Goal: Task Accomplishment & Management: Manage account settings

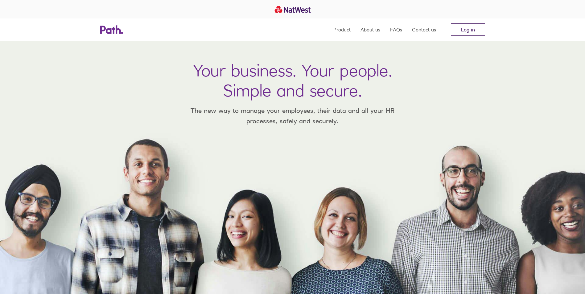
click at [462, 31] on link "Log in" at bounding box center [468, 29] width 34 height 12
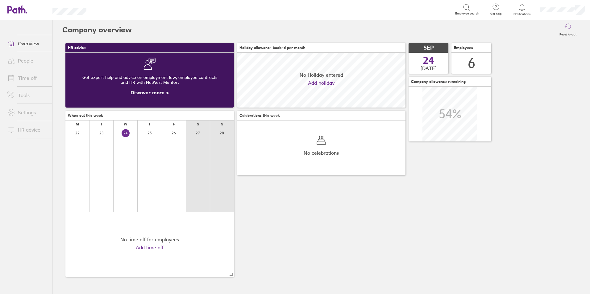
scroll to position [55, 169]
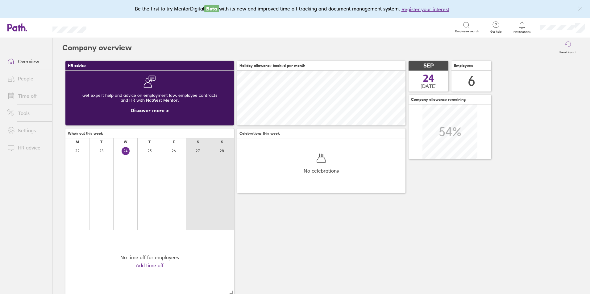
click at [523, 26] on icon at bounding box center [521, 25] width 7 height 7
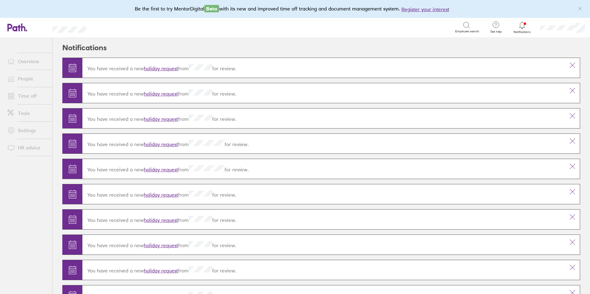
click at [176, 67] on link "holiday request" at bounding box center [161, 68] width 34 height 6
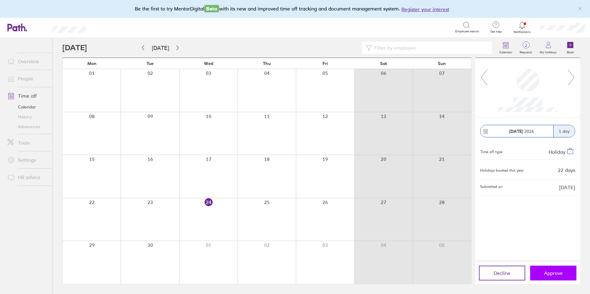
click at [554, 269] on button "Approve" at bounding box center [553, 273] width 46 height 15
click at [556, 277] on button "Approve" at bounding box center [553, 273] width 46 height 15
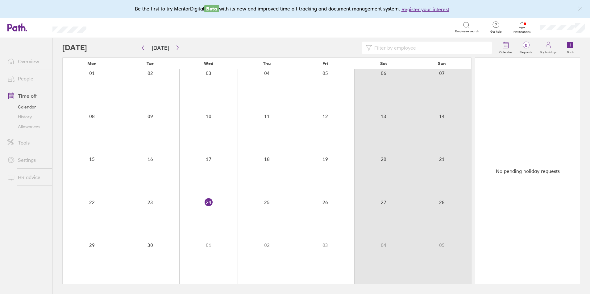
click at [36, 96] on link "Time off" at bounding box center [27, 96] width 50 height 12
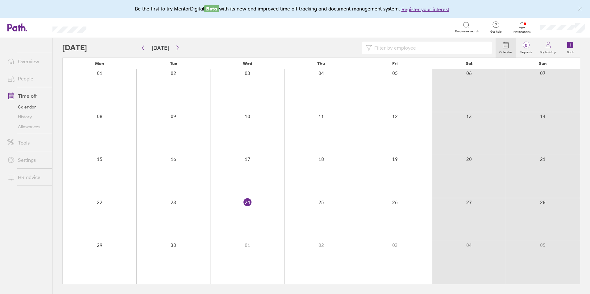
click at [31, 86] on li "People" at bounding box center [26, 78] width 52 height 17
click at [29, 77] on link "People" at bounding box center [27, 79] width 50 height 12
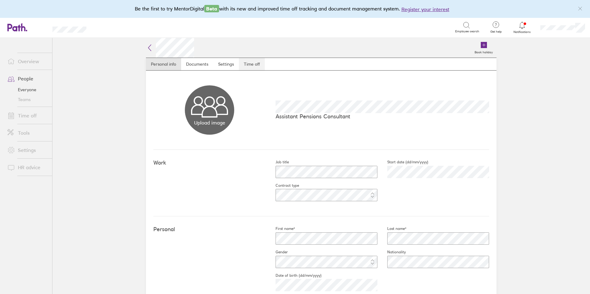
click at [250, 63] on link "Time off" at bounding box center [252, 64] width 26 height 12
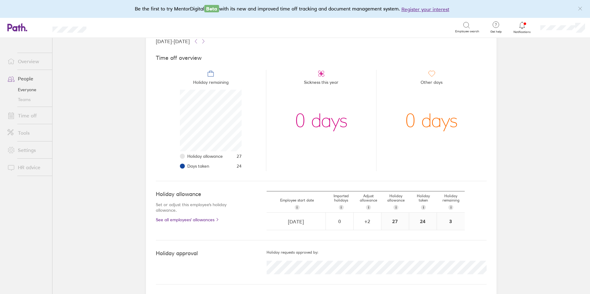
scroll to position [43, 0]
click at [192, 218] on link "See all employees' allowances" at bounding box center [199, 219] width 86 height 5
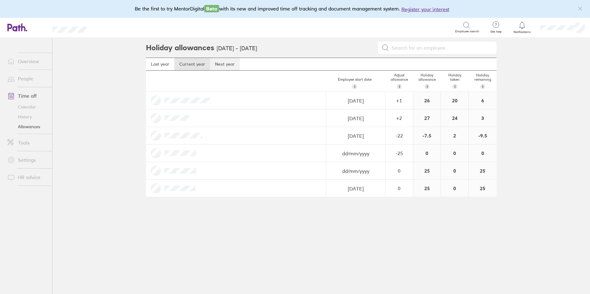
click at [220, 67] on link "Next year" at bounding box center [225, 64] width 30 height 12
click at [197, 63] on link "Current year" at bounding box center [192, 64] width 36 height 12
click at [34, 70] on li "People" at bounding box center [26, 78] width 52 height 17
click at [31, 77] on link "People" at bounding box center [27, 79] width 50 height 12
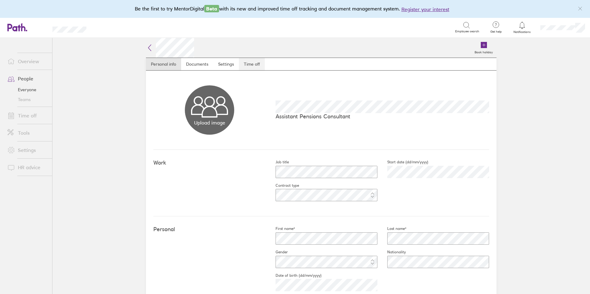
click at [247, 63] on link "Time off" at bounding box center [252, 64] width 26 height 12
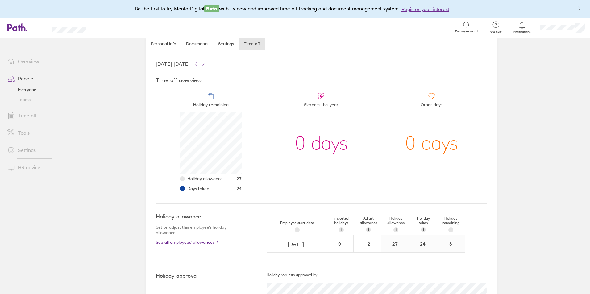
scroll to position [43, 0]
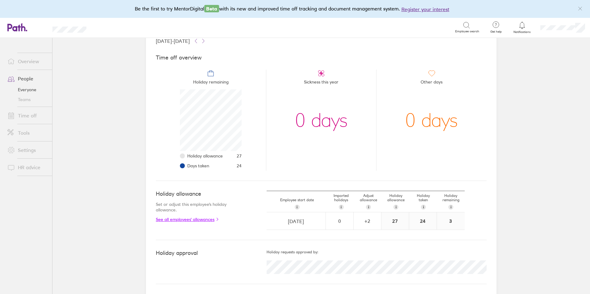
click at [212, 220] on link "See all employees' allowances" at bounding box center [199, 219] width 86 height 5
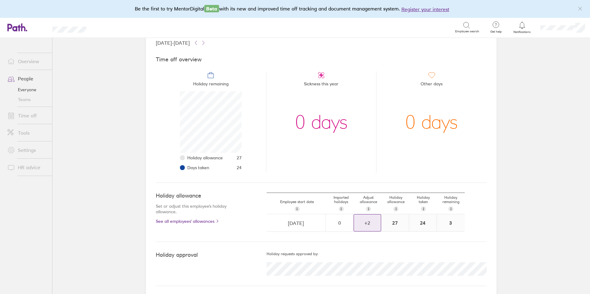
scroll to position [43, 0]
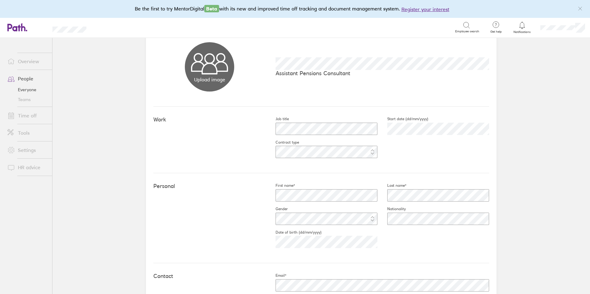
click at [24, 78] on link "People" at bounding box center [27, 79] width 50 height 12
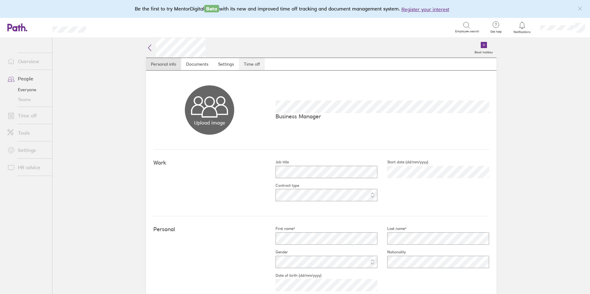
click at [244, 69] on link "Time off" at bounding box center [252, 64] width 26 height 12
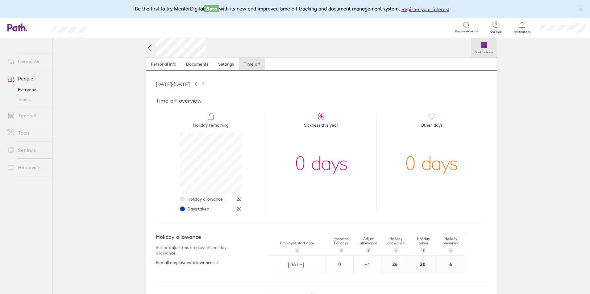
click at [485, 46] on icon at bounding box center [483, 44] width 7 height 7
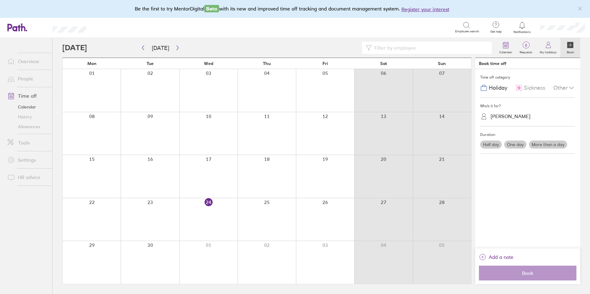
click at [502, 89] on span "Holiday" at bounding box center [498, 88] width 19 height 6
click at [177, 48] on icon "button" at bounding box center [178, 48] width 2 height 5
click at [543, 147] on label "More than a day" at bounding box center [548, 145] width 38 height 8
click at [0, 0] on input "More than a day" at bounding box center [0, 0] width 0 height 0
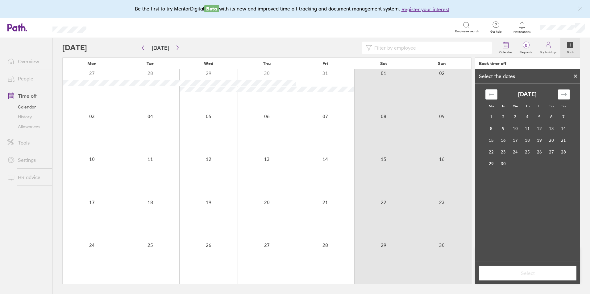
click at [565, 94] on icon "Move forward to switch to the next month." at bounding box center [563, 94] width 5 height 3
click at [496, 148] on td "22" at bounding box center [491, 152] width 12 height 12
click at [503, 151] on td "23" at bounding box center [503, 152] width 12 height 12
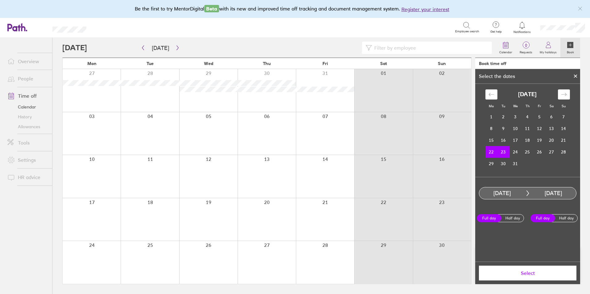
click at [515, 276] on span "Select" at bounding box center [527, 274] width 89 height 6
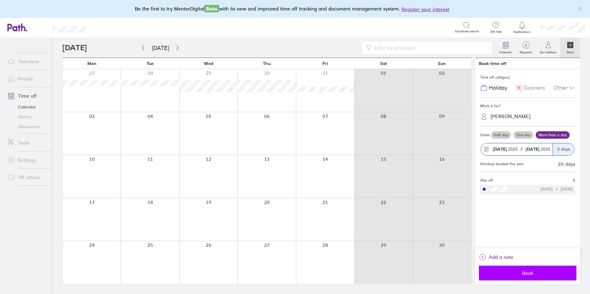
click at [526, 278] on button "Book" at bounding box center [528, 273] width 98 height 15
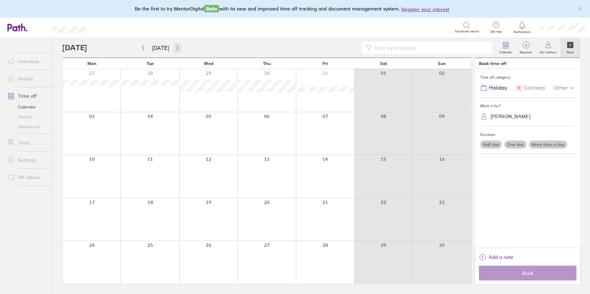
click at [175, 48] on icon "button" at bounding box center [177, 47] width 5 height 5
click at [177, 48] on icon "button" at bounding box center [177, 47] width 5 height 5
click at [33, 77] on link "People" at bounding box center [27, 79] width 50 height 12
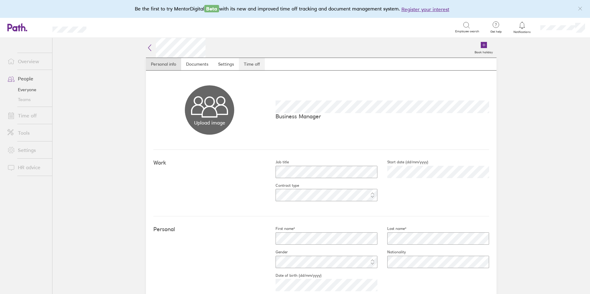
click at [247, 65] on link "Time off" at bounding box center [252, 64] width 26 height 12
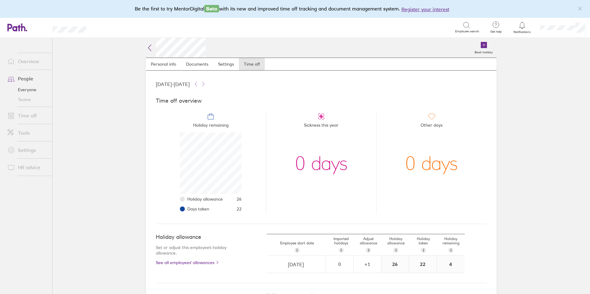
click at [25, 116] on link "Time off" at bounding box center [27, 116] width 50 height 12
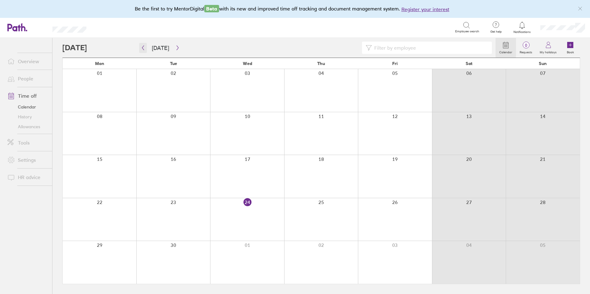
click at [145, 45] on icon "button" at bounding box center [143, 47] width 5 height 5
click at [144, 50] on icon "button" at bounding box center [143, 47] width 5 height 5
click at [505, 50] on label "Calendar" at bounding box center [506, 52] width 20 height 6
click at [144, 50] on icon "button" at bounding box center [143, 47] width 5 height 5
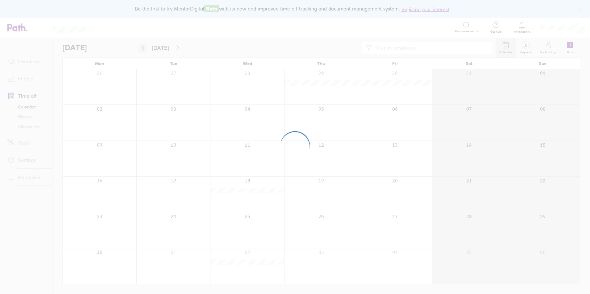
click at [144, 50] on div at bounding box center [295, 147] width 590 height 294
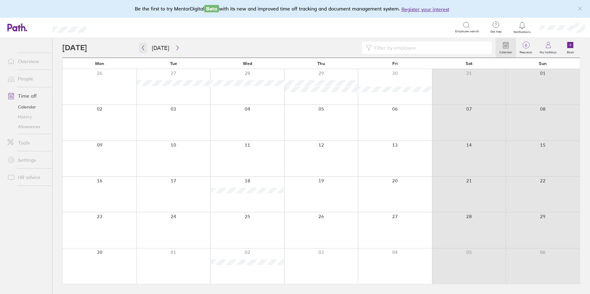
click at [144, 50] on icon "button" at bounding box center [143, 47] width 5 height 5
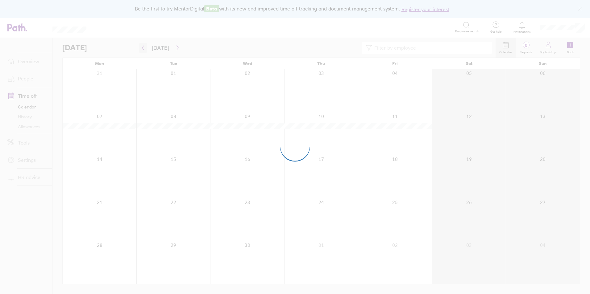
click at [144, 50] on div at bounding box center [295, 147] width 590 height 294
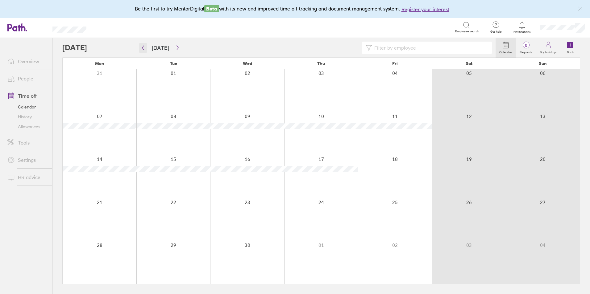
click at [144, 50] on icon "button" at bounding box center [143, 47] width 5 height 5
click at [178, 49] on button "button" at bounding box center [178, 48] width 8 height 10
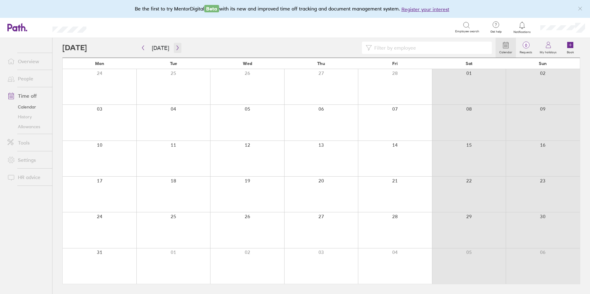
click at [178, 48] on icon "button" at bounding box center [177, 47] width 5 height 5
click at [177, 47] on icon "button" at bounding box center [177, 47] width 5 height 5
click at [179, 49] on button "button" at bounding box center [178, 48] width 8 height 10
click at [177, 48] on icon "button" at bounding box center [177, 47] width 5 height 5
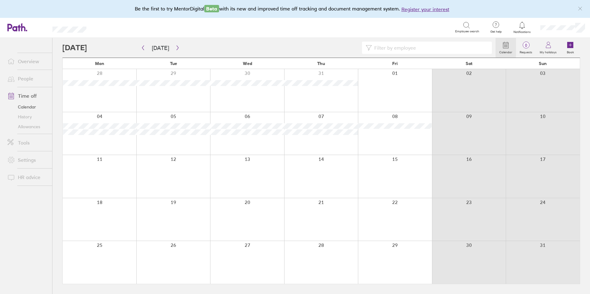
click at [259, 225] on div at bounding box center [247, 219] width 74 height 43
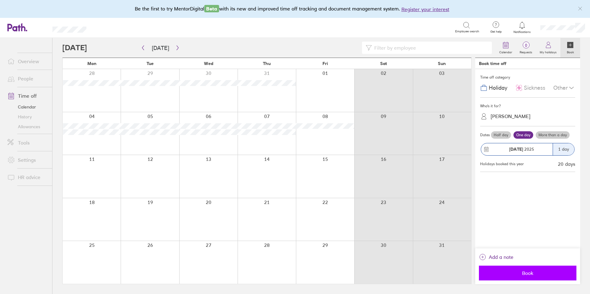
click at [522, 271] on span "Book" at bounding box center [527, 274] width 89 height 6
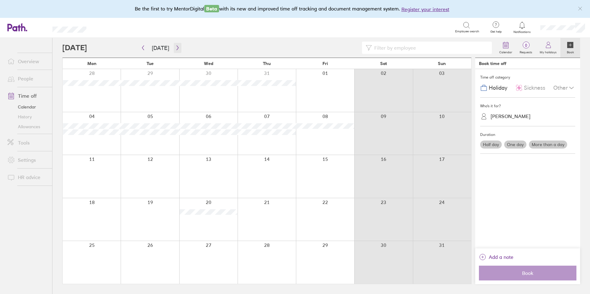
click at [176, 50] on icon "button" at bounding box center [177, 47] width 5 height 5
click at [175, 48] on icon "button" at bounding box center [177, 47] width 5 height 5
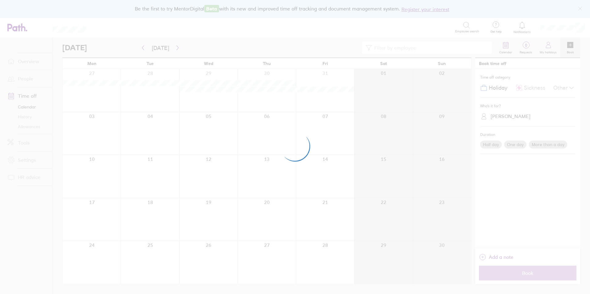
click at [28, 76] on div at bounding box center [295, 147] width 590 height 294
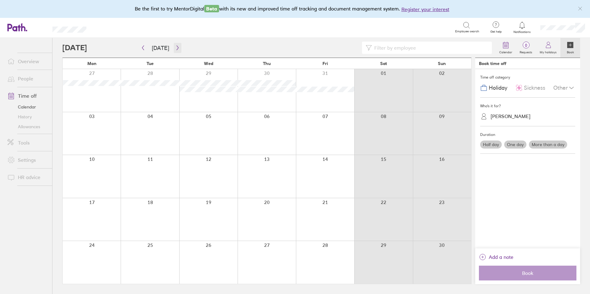
click at [175, 52] on button "button" at bounding box center [178, 48] width 8 height 10
click at [25, 79] on link "People" at bounding box center [27, 79] width 50 height 12
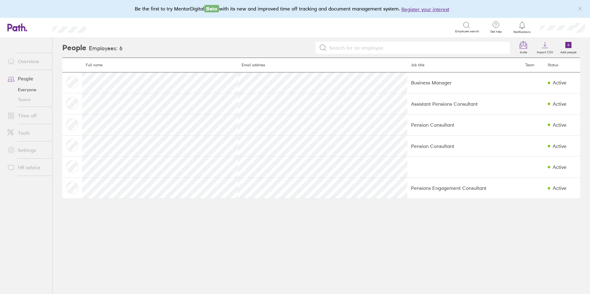
click at [37, 116] on link "Time off" at bounding box center [27, 116] width 50 height 12
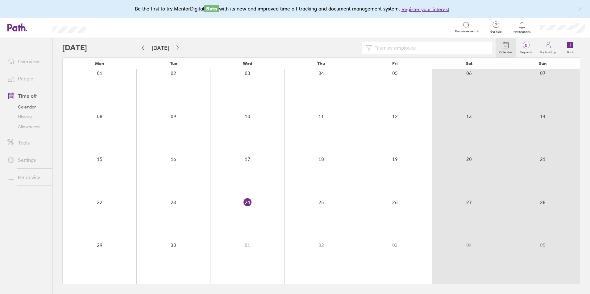
click at [35, 77] on link "People" at bounding box center [27, 79] width 50 height 12
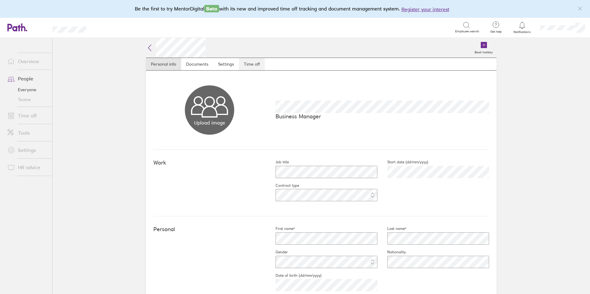
click at [257, 64] on link "Time off" at bounding box center [252, 64] width 26 height 12
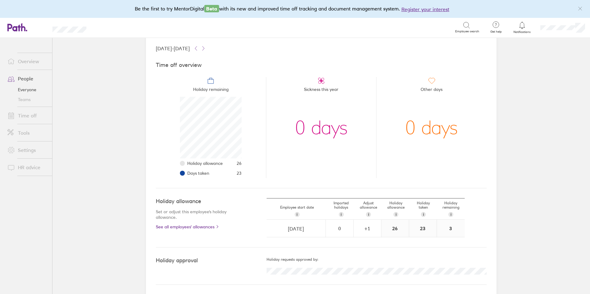
scroll to position [36, 0]
click at [17, 25] on icon at bounding box center [17, 27] width 20 height 8
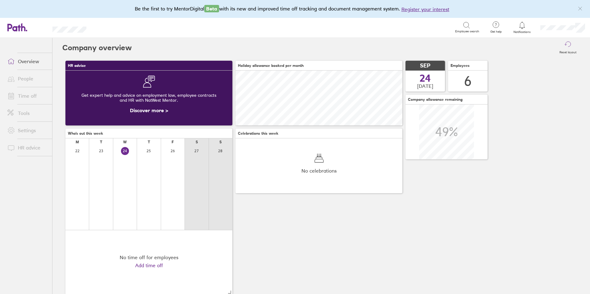
click at [35, 65] on link "Overview" at bounding box center [27, 61] width 50 height 12
